Goal: Information Seeking & Learning: Learn about a topic

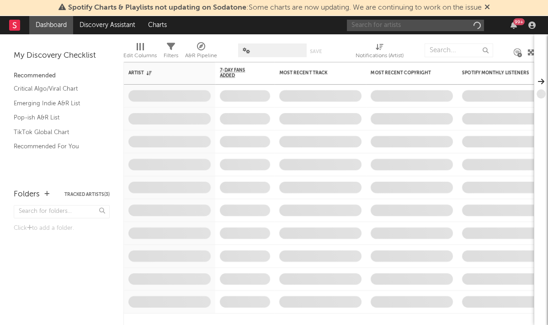
click at [409, 29] on input "text" at bounding box center [415, 25] width 137 height 11
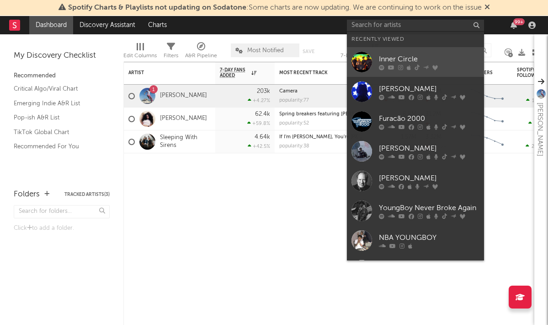
click at [408, 58] on div "Inner Circle" at bounding box center [429, 59] width 101 height 11
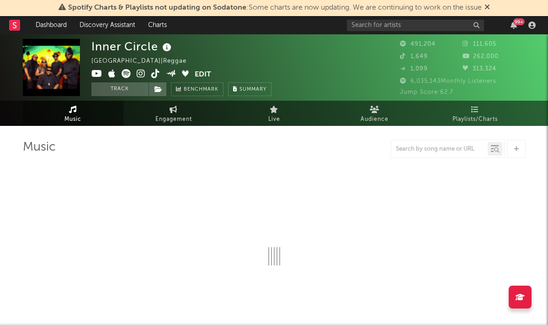
select select "6m"
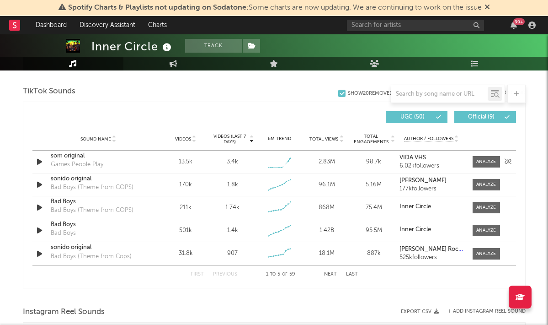
scroll to position [613, 0]
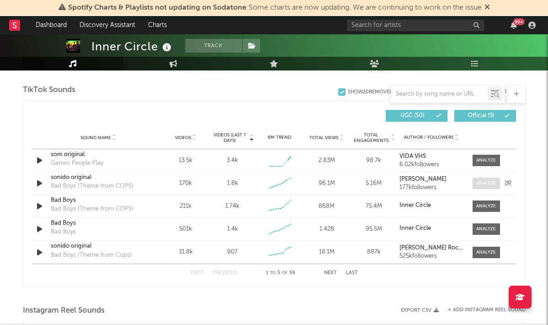
click at [488, 180] on div at bounding box center [486, 183] width 20 height 7
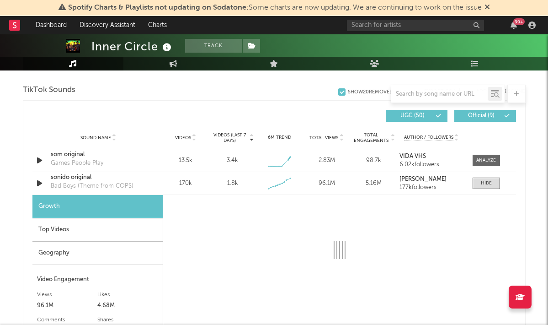
click at [79, 237] on div "Top Videos" at bounding box center [97, 229] width 130 height 23
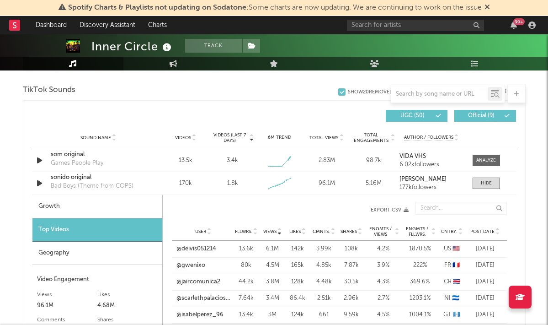
click at [488, 230] on span "Post Date" at bounding box center [483, 231] width 24 height 5
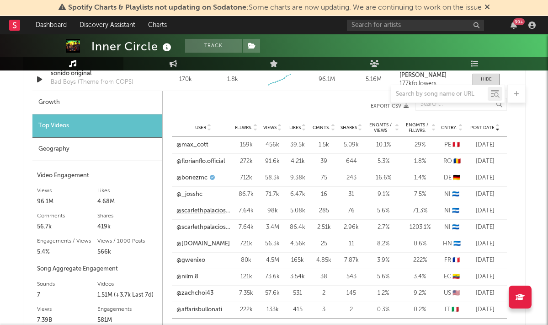
scroll to position [717, 0]
